Goal: Navigation & Orientation: Find specific page/section

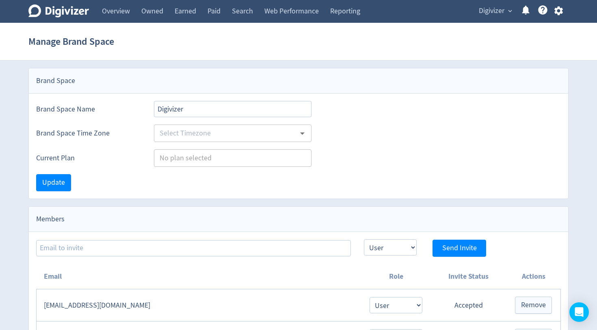
select select "USER"
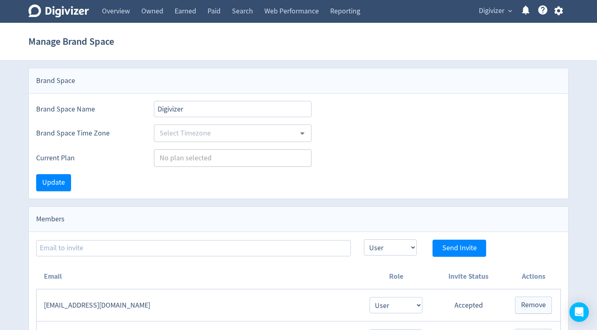
select select "USER"
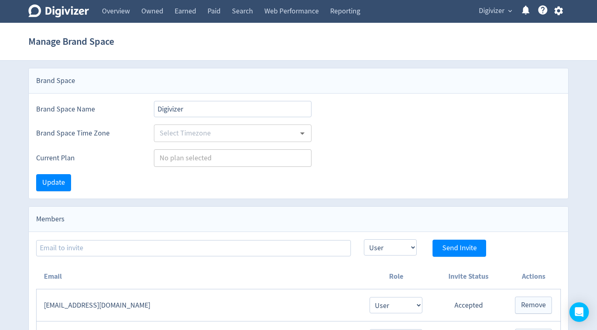
select select "USER"
type input "[GEOGRAPHIC_DATA]/[GEOGRAPHIC_DATA]"
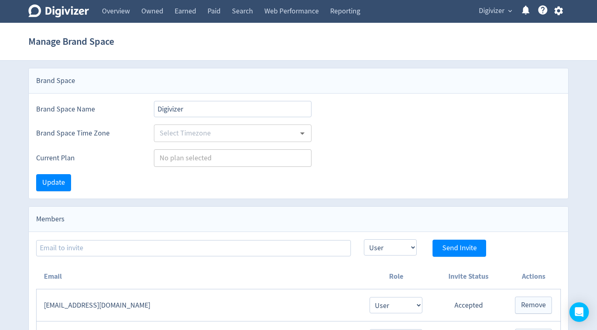
type input "Agencies"
click at [122, 15] on link "Overview" at bounding box center [115, 11] width 39 height 23
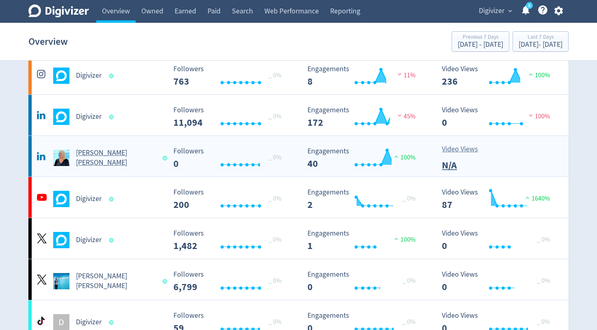
scroll to position [123, 0]
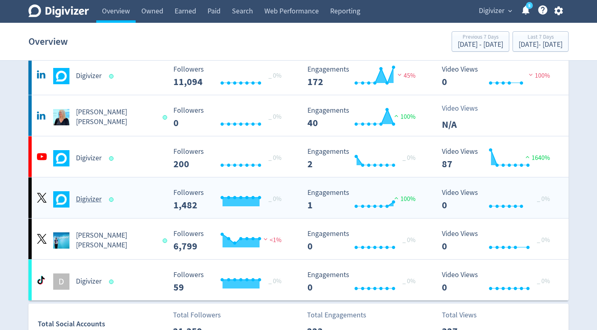
click at [92, 201] on h5 "Digivizer" at bounding box center [89, 199] width 26 height 10
